Goal: Find specific page/section: Find specific page/section

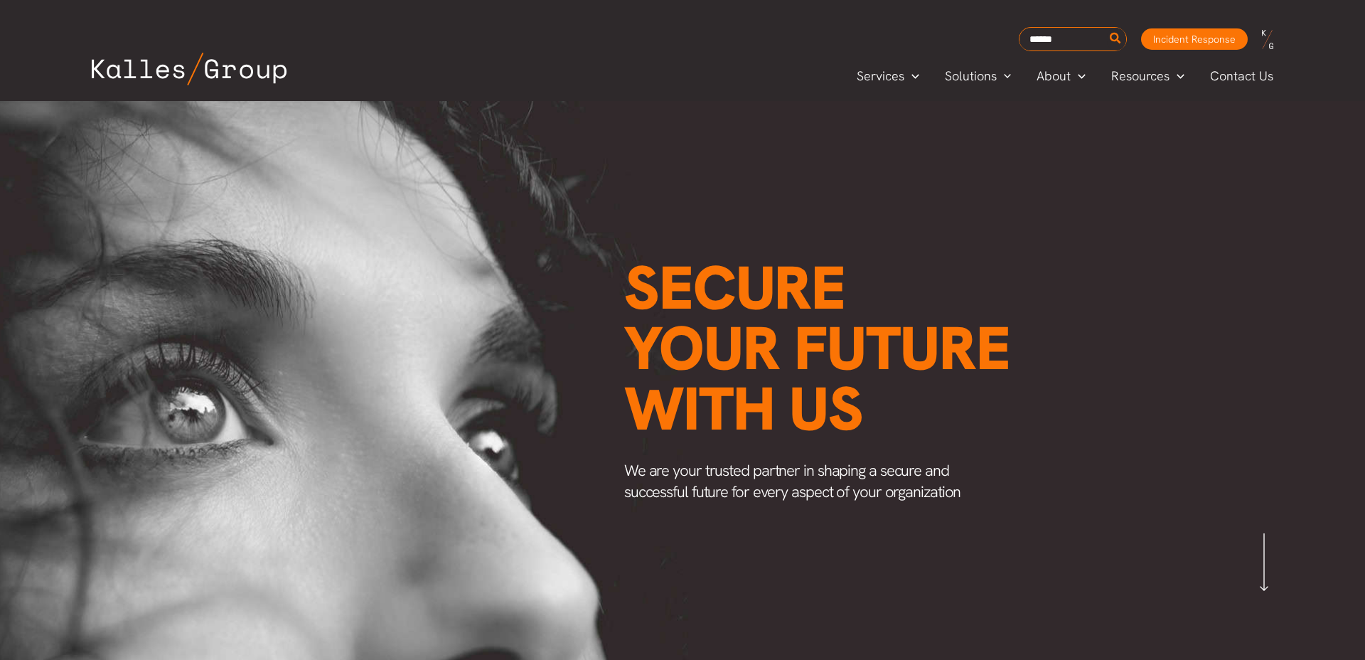
scroll to position [0, 1664]
click at [1057, 171] on span "Careers" at bounding box center [1061, 170] width 46 height 16
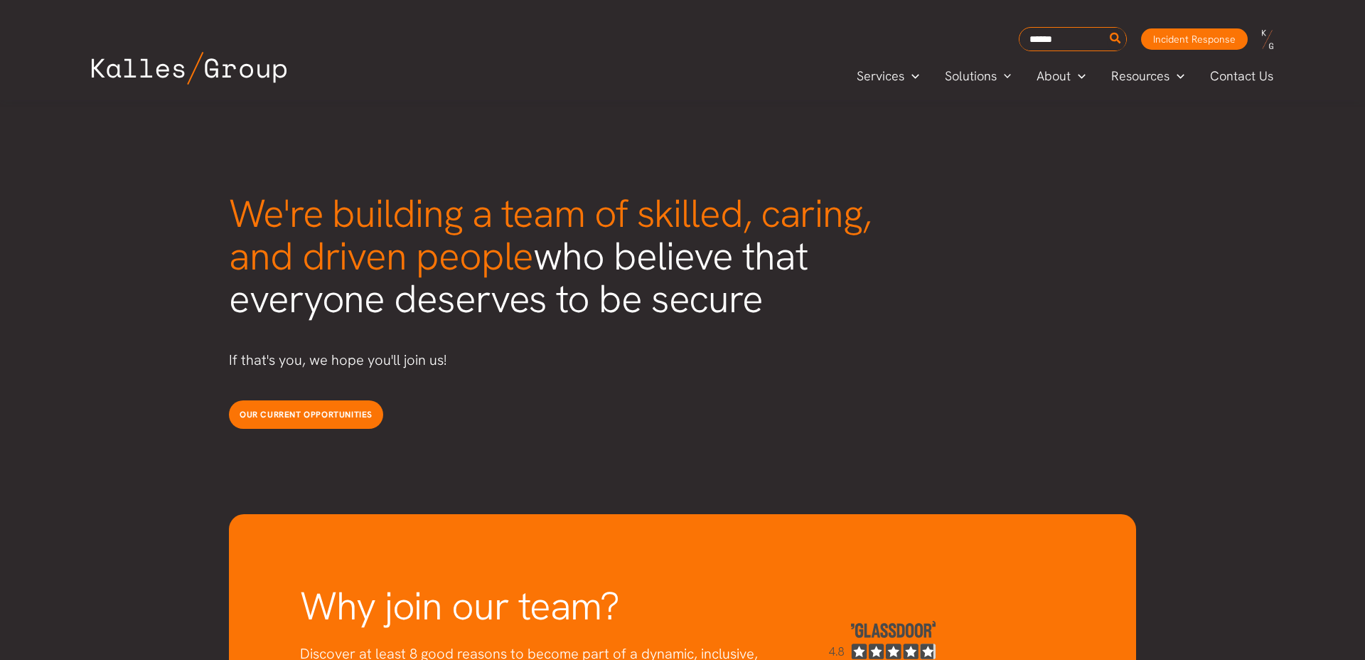
scroll to position [3550, 0]
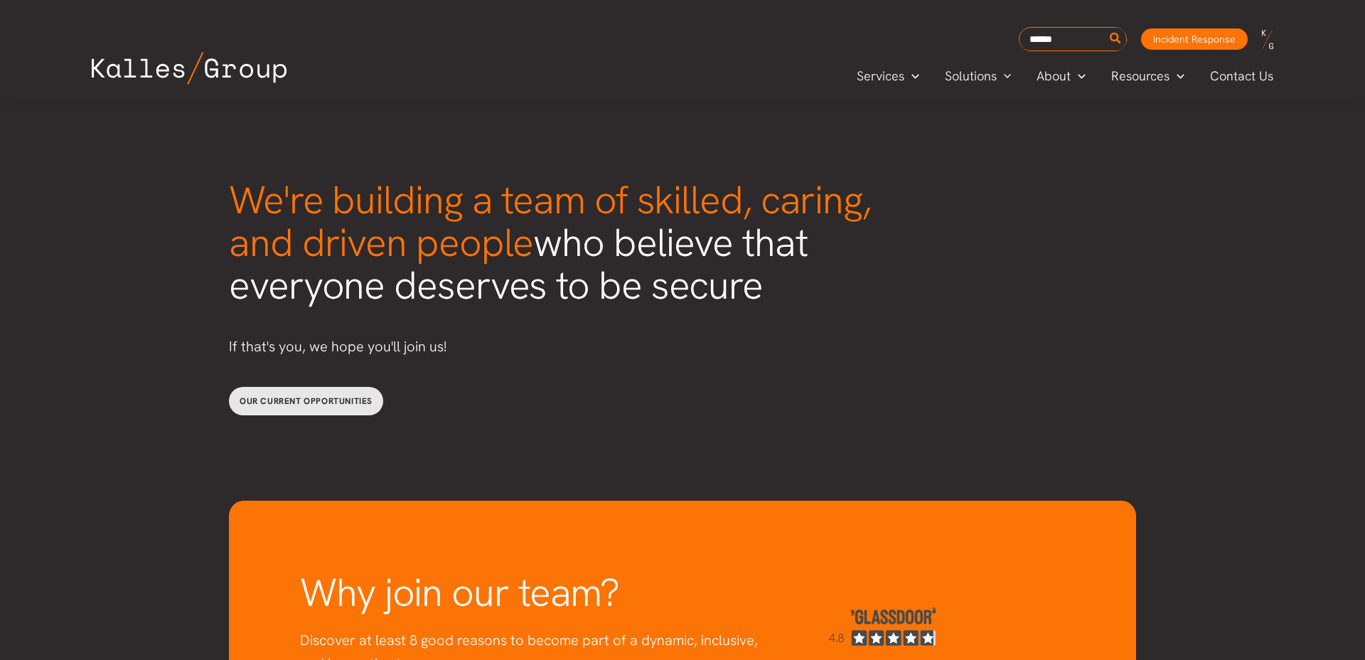
click at [358, 395] on span "Our current opportunities" at bounding box center [306, 400] width 133 height 11
